Goal: Task Accomplishment & Management: Complete application form

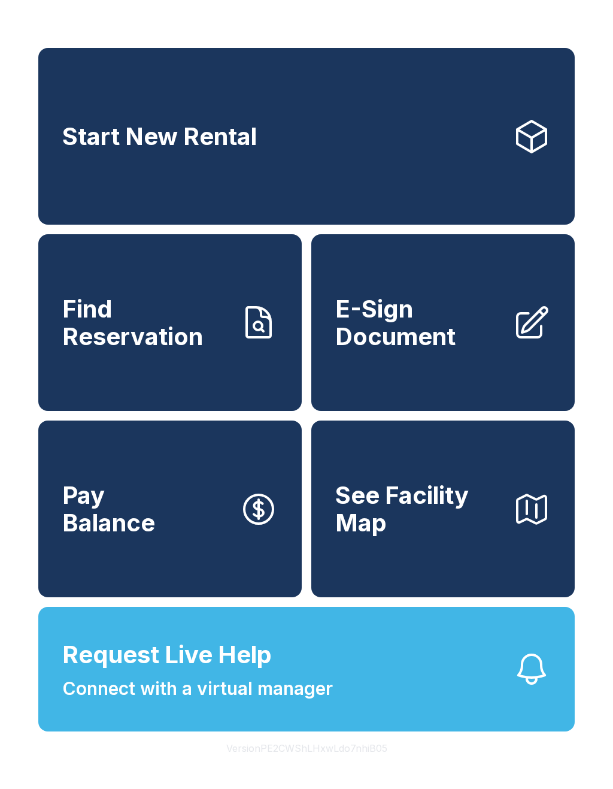
click at [197, 350] on span "Find Reservation" at bounding box center [146, 322] width 168 height 55
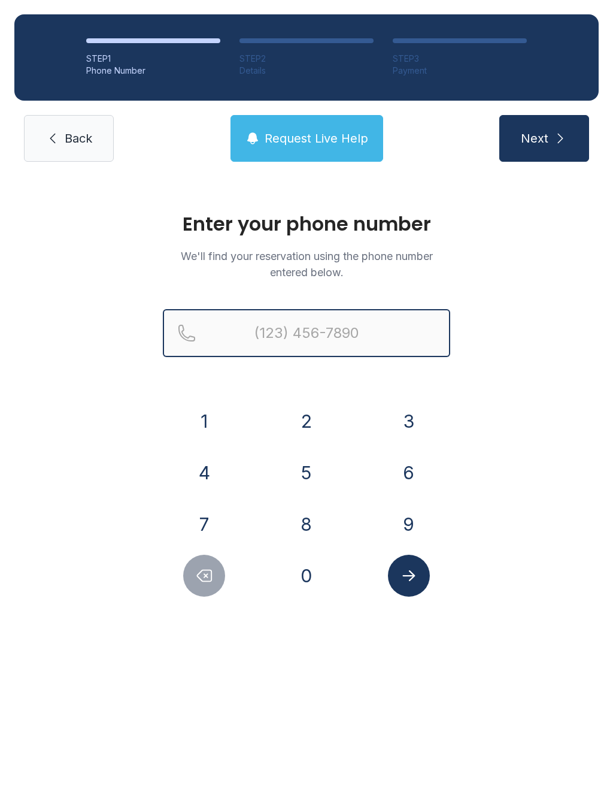
click at [219, 336] on input "Reservation phone number" at bounding box center [307, 333] width 288 height 48
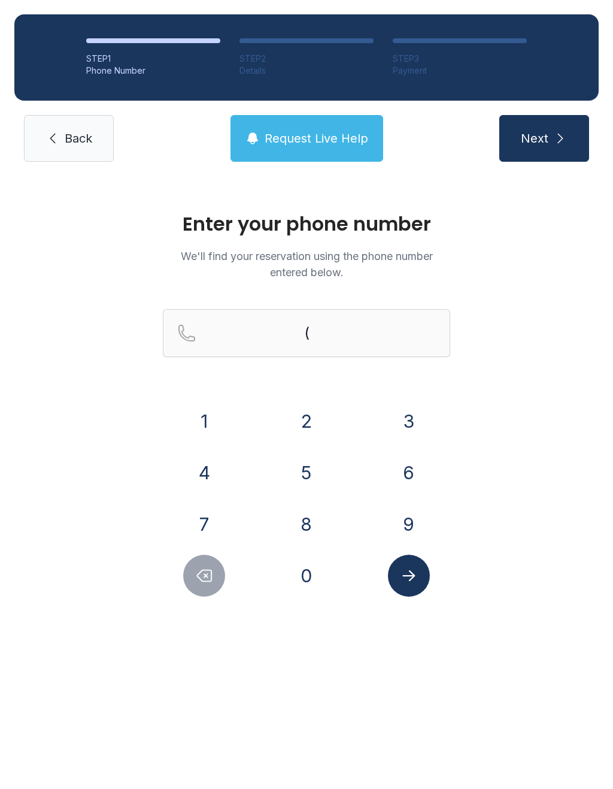
click at [410, 524] on button "9" at bounding box center [409, 524] width 42 height 42
click at [210, 474] on button "4" at bounding box center [204, 473] width 42 height 42
click at [202, 413] on button "1" at bounding box center [204, 421] width 42 height 42
click at [213, 527] on button "7" at bounding box center [204, 524] width 42 height 42
click at [316, 413] on button "2" at bounding box center [307, 421] width 42 height 42
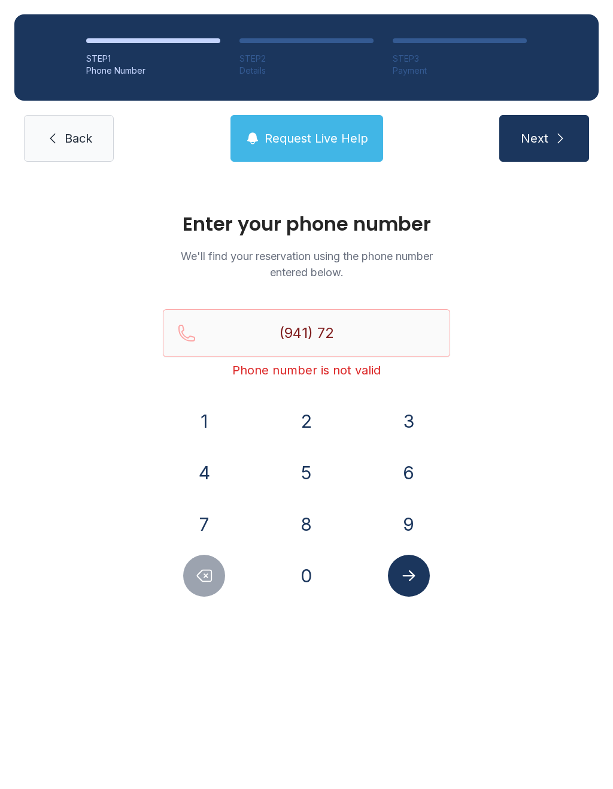
click at [314, 581] on button "0" at bounding box center [307, 576] width 42 height 42
click at [422, 465] on button "6" at bounding box center [409, 473] width 42 height 42
click at [318, 530] on button "8" at bounding box center [307, 524] width 42 height 42
click at [311, 420] on button "2" at bounding box center [307, 421] width 42 height 42
click at [198, 471] on button "4" at bounding box center [204, 473] width 42 height 42
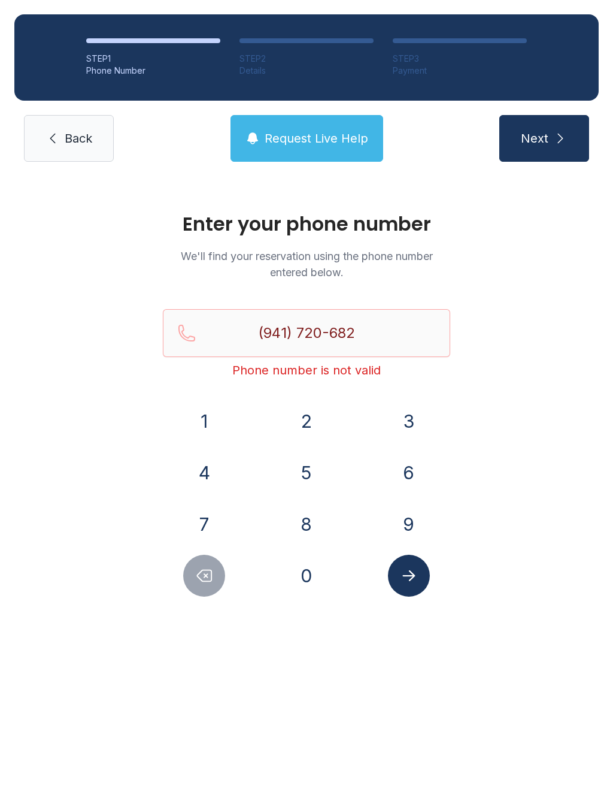
type input "[PHONE_NUMBER]"
click at [412, 579] on icon "Submit lookup form" at bounding box center [409, 575] width 13 height 11
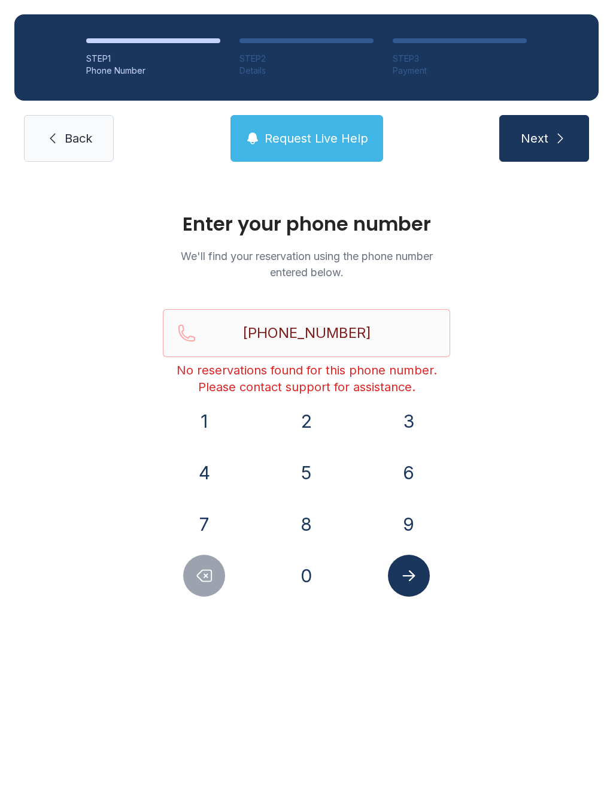
click at [546, 137] on span "Next" at bounding box center [535, 138] width 28 height 17
click at [543, 140] on span "Next" at bounding box center [535, 138] width 28 height 17
click at [66, 138] on span "Back" at bounding box center [79, 138] width 28 height 17
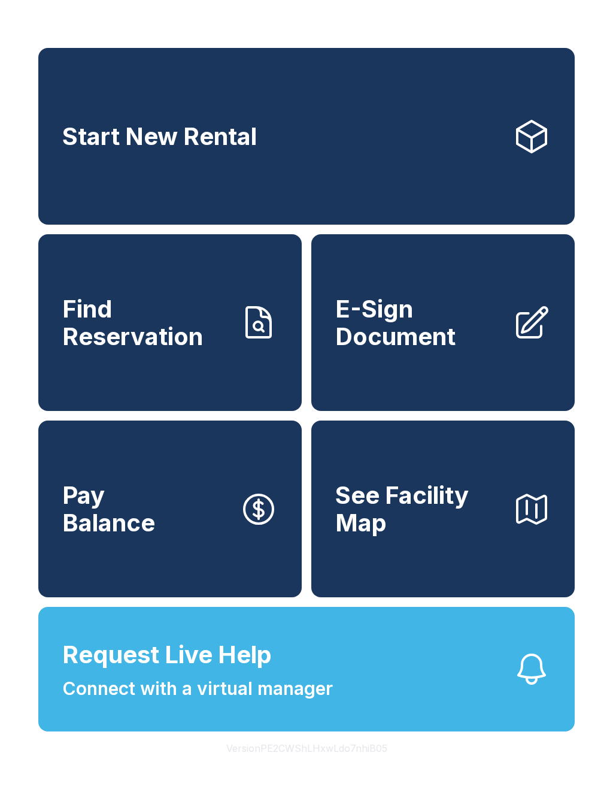
click at [402, 153] on link "Start New Rental" at bounding box center [306, 136] width 537 height 177
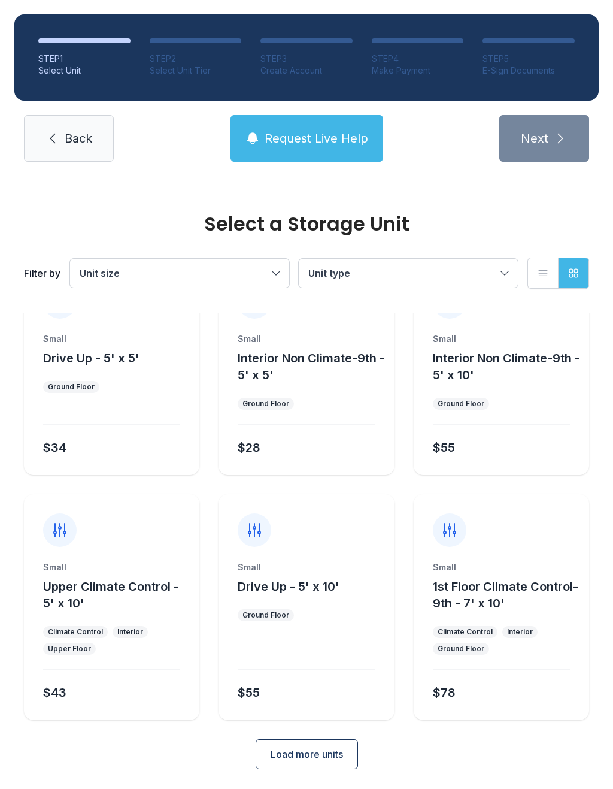
scroll to position [48, 0]
